Goal: Find specific page/section: Find specific page/section

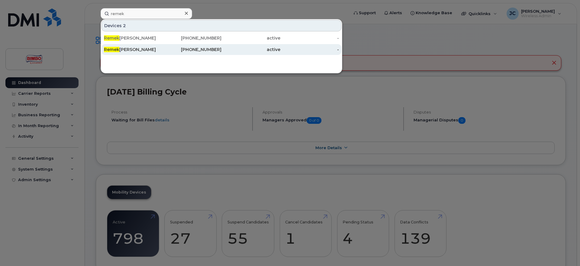
type input "remek"
click at [123, 47] on div "[PERSON_NAME]" at bounding box center [133, 50] width 59 height 6
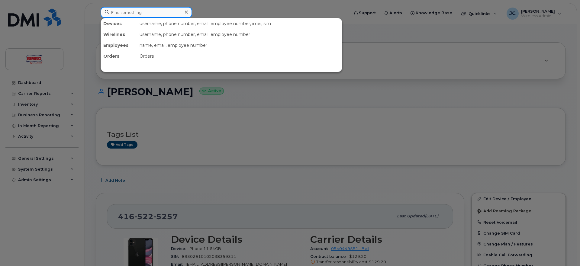
click at [134, 13] on input at bounding box center [147, 12] width 92 height 11
type input "remek"
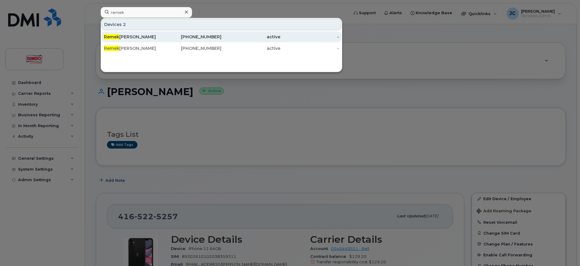
click at [130, 37] on div "[PERSON_NAME]" at bounding box center [133, 37] width 59 height 6
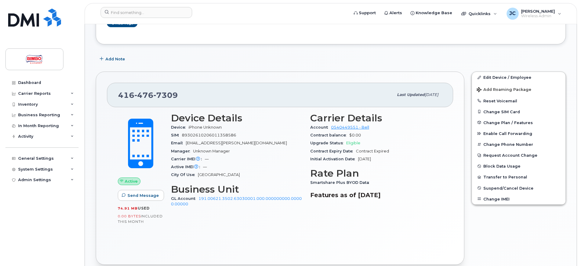
scroll to position [123, 0]
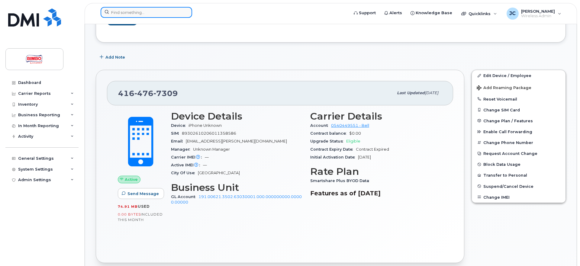
click at [151, 9] on input at bounding box center [147, 12] width 92 height 11
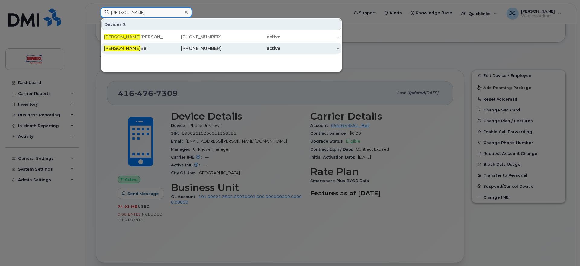
type input "sean"
click at [117, 48] on div "Sean Bell" at bounding box center [133, 48] width 59 height 6
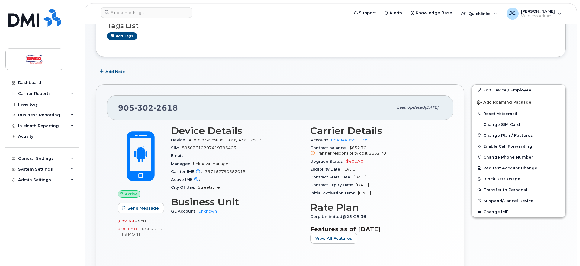
scroll to position [62, 0]
